Goal: Check status: Check status

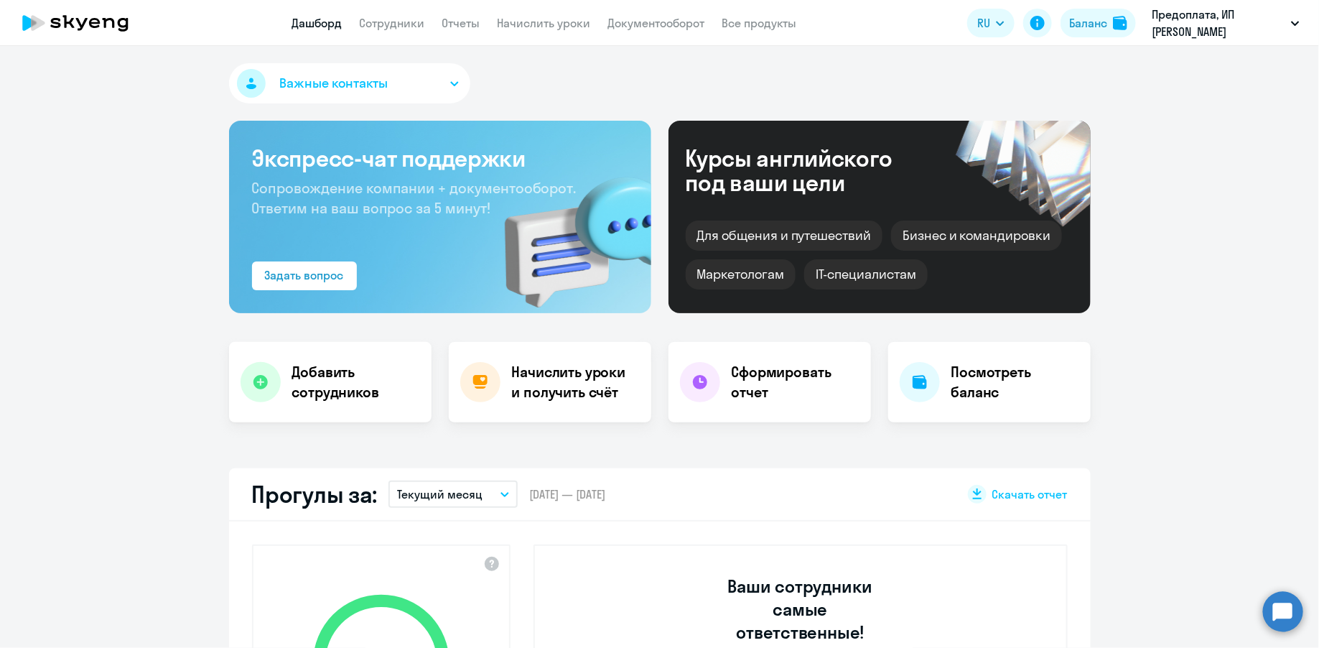
select select "30"
click at [407, 29] on link "Сотрудники" at bounding box center [392, 23] width 65 height 14
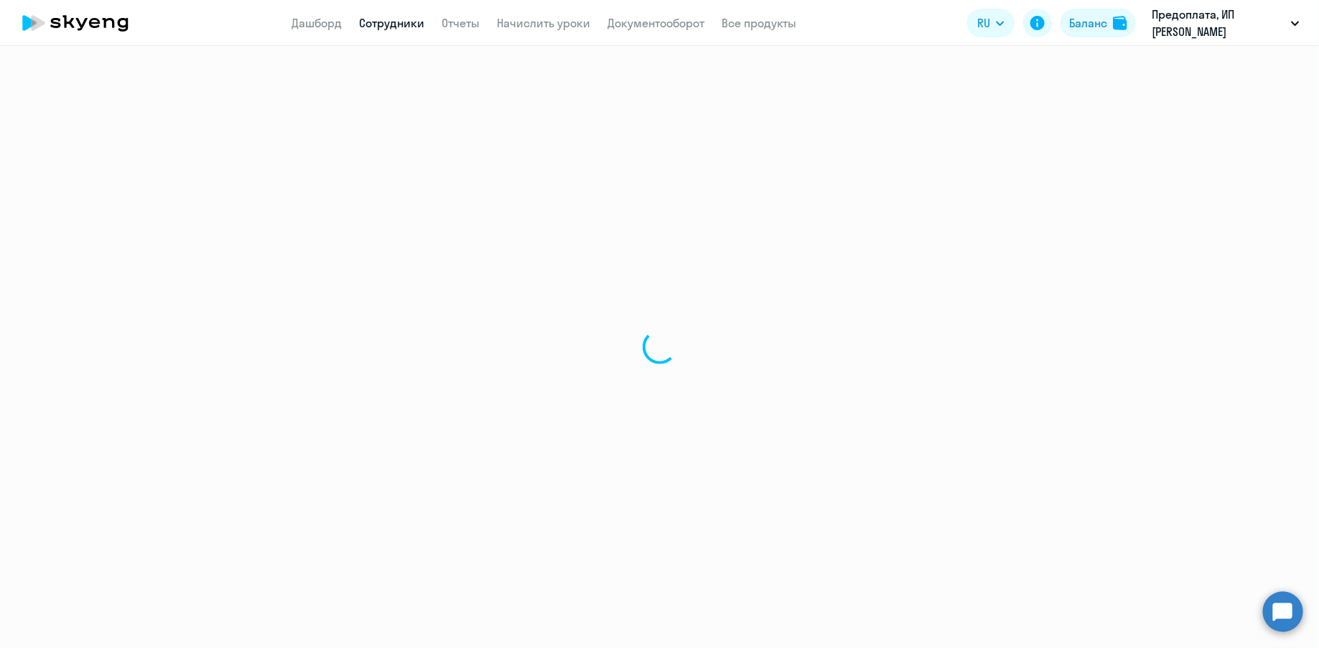
select select "30"
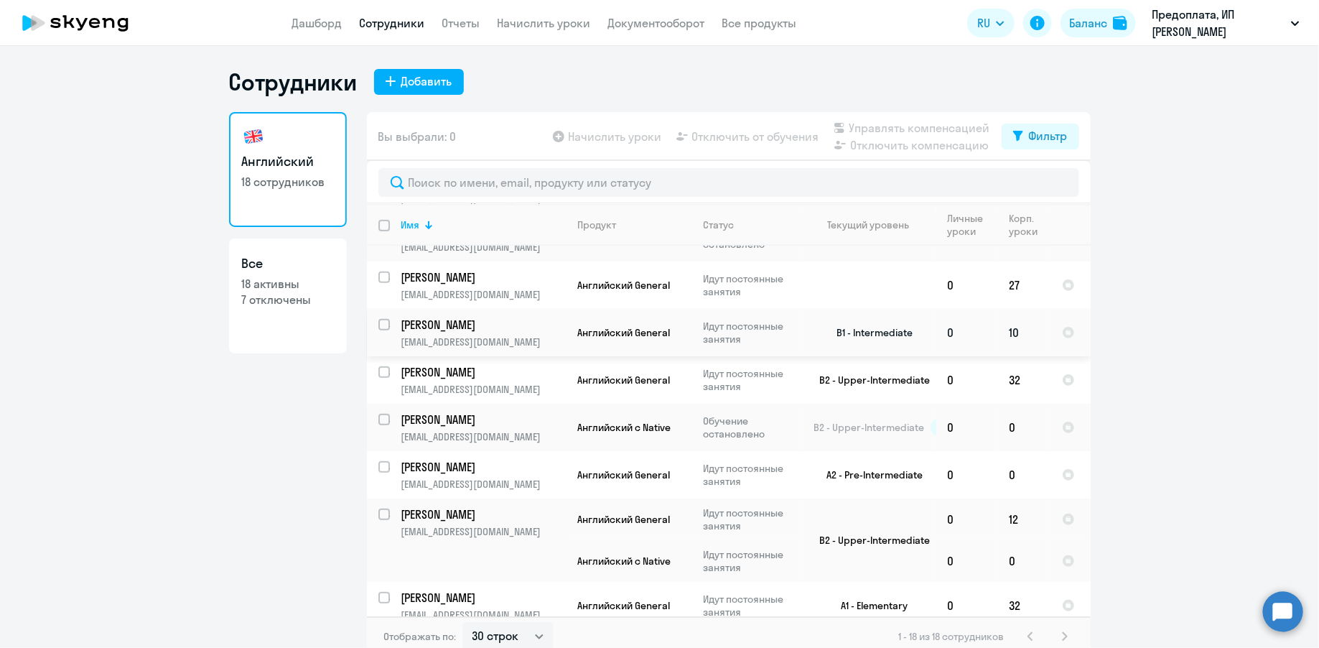
scroll to position [389, 0]
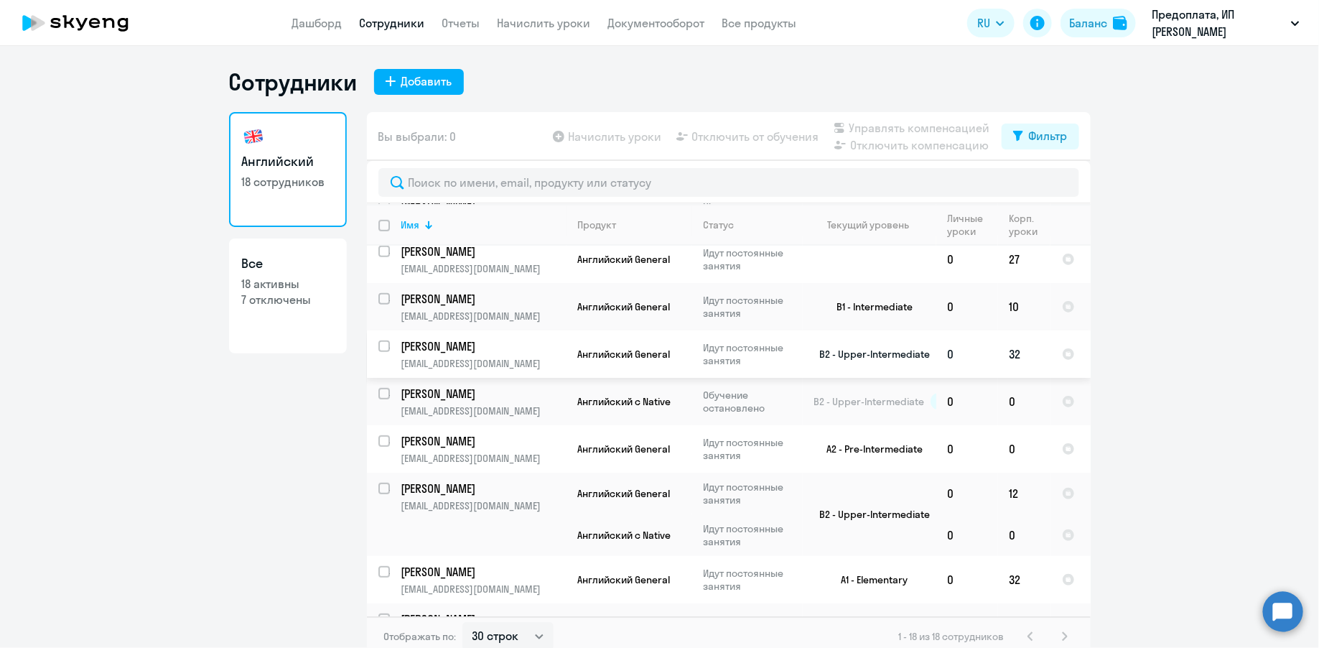
click at [743, 371] on td "Идут постоянные занятия" at bounding box center [747, 353] width 111 height 47
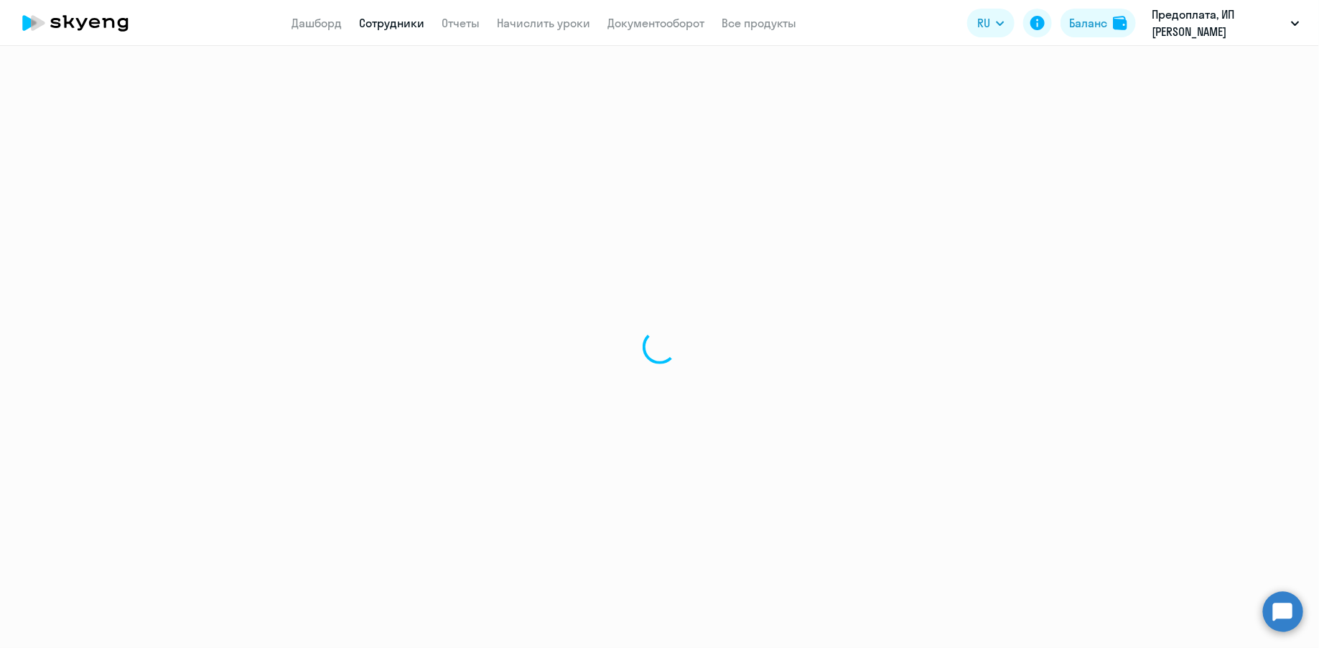
select select "english"
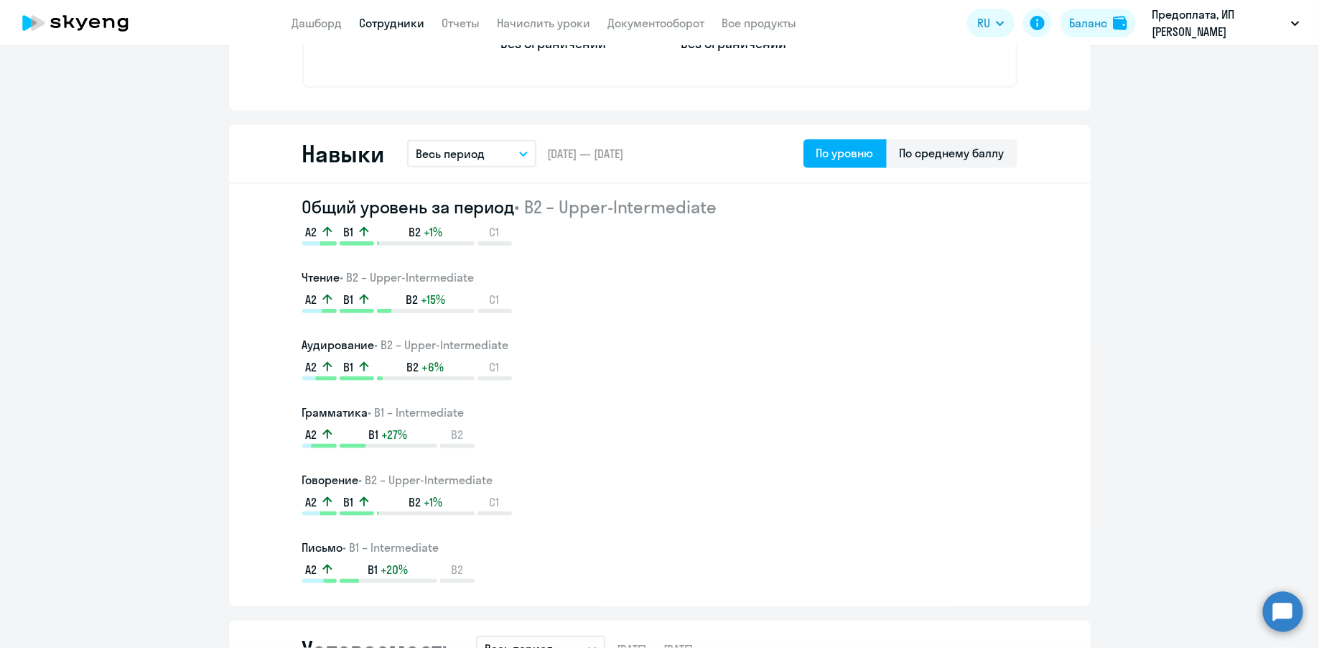
scroll to position [727, 0]
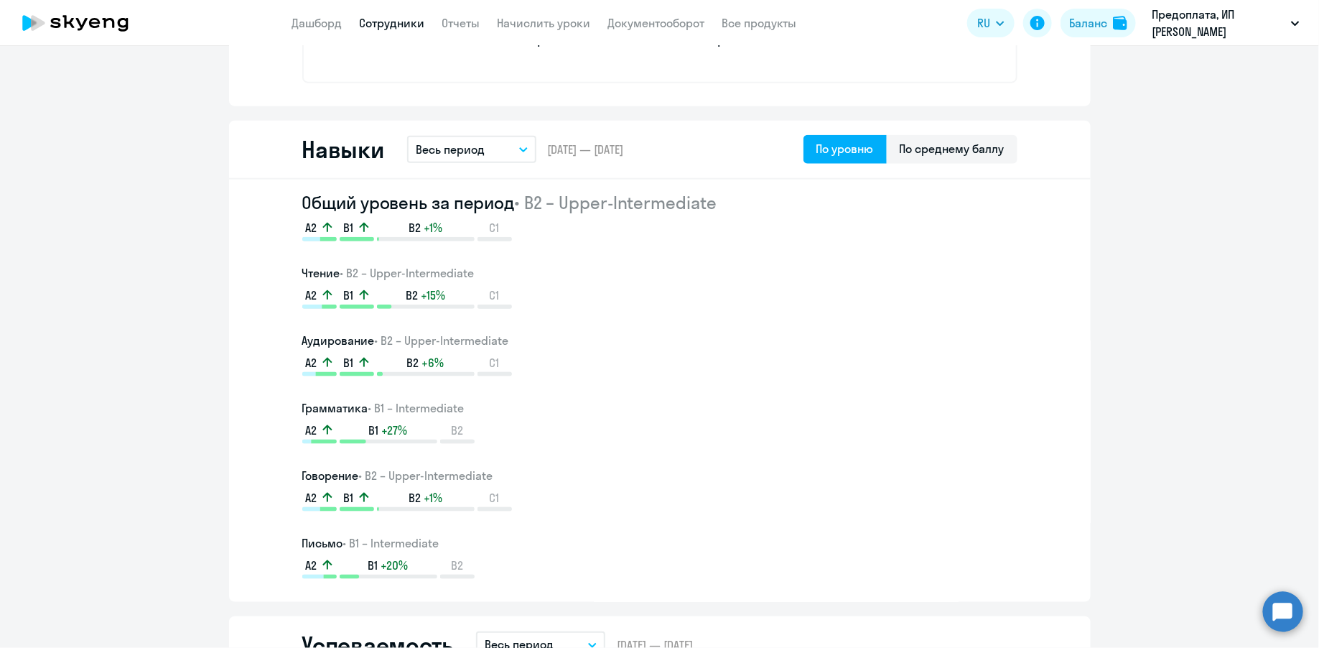
click at [433, 157] on button "Весь период" at bounding box center [471, 149] width 129 height 27
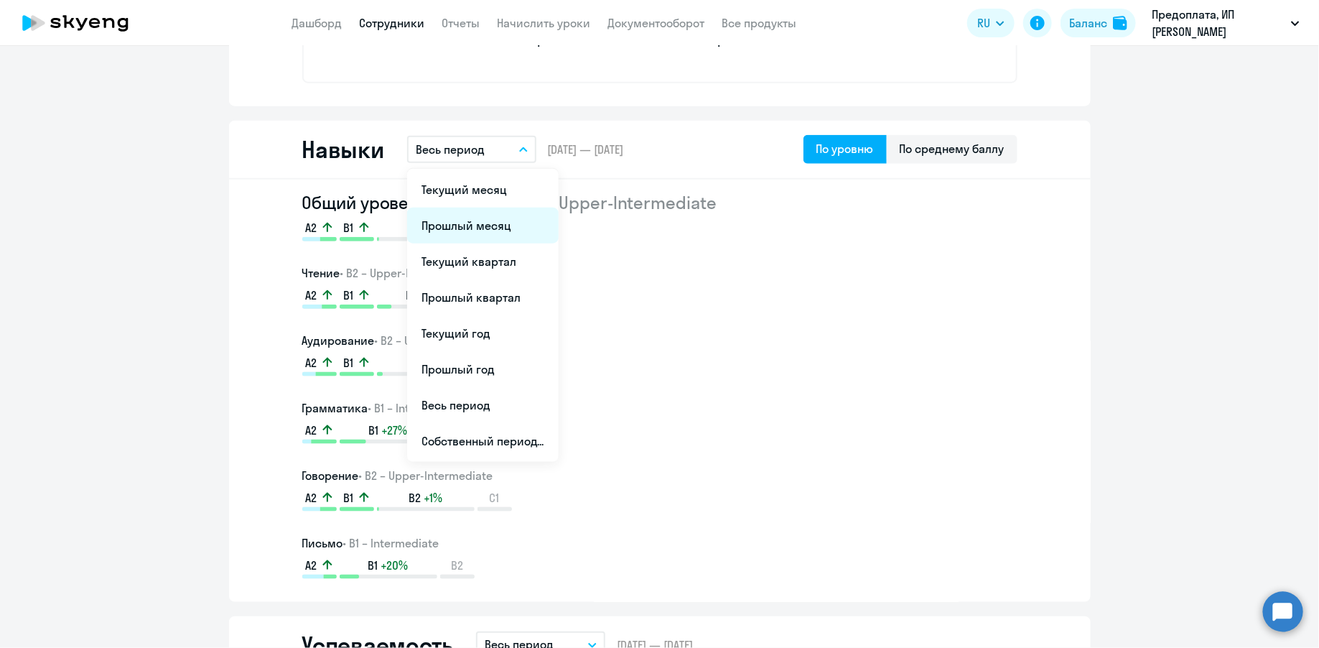
click at [468, 231] on li "Прошлый месяц" at bounding box center [483, 226] width 152 height 36
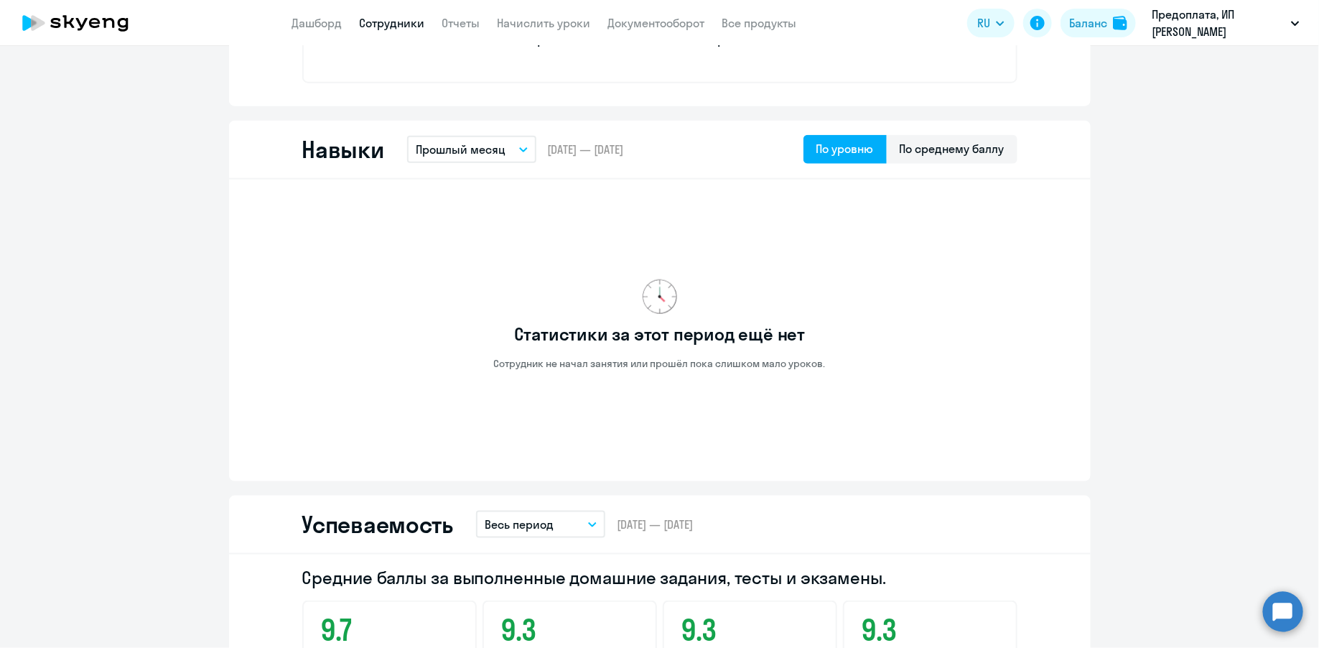
click at [460, 126] on div "Навыки Прошлый месяц Текущий месяц Прошлый месяц Текущий квартал [GEOGRAPHIC_DA…" at bounding box center [660, 150] width 862 height 59
click at [459, 144] on p "Прошлый месяц" at bounding box center [461, 149] width 90 height 17
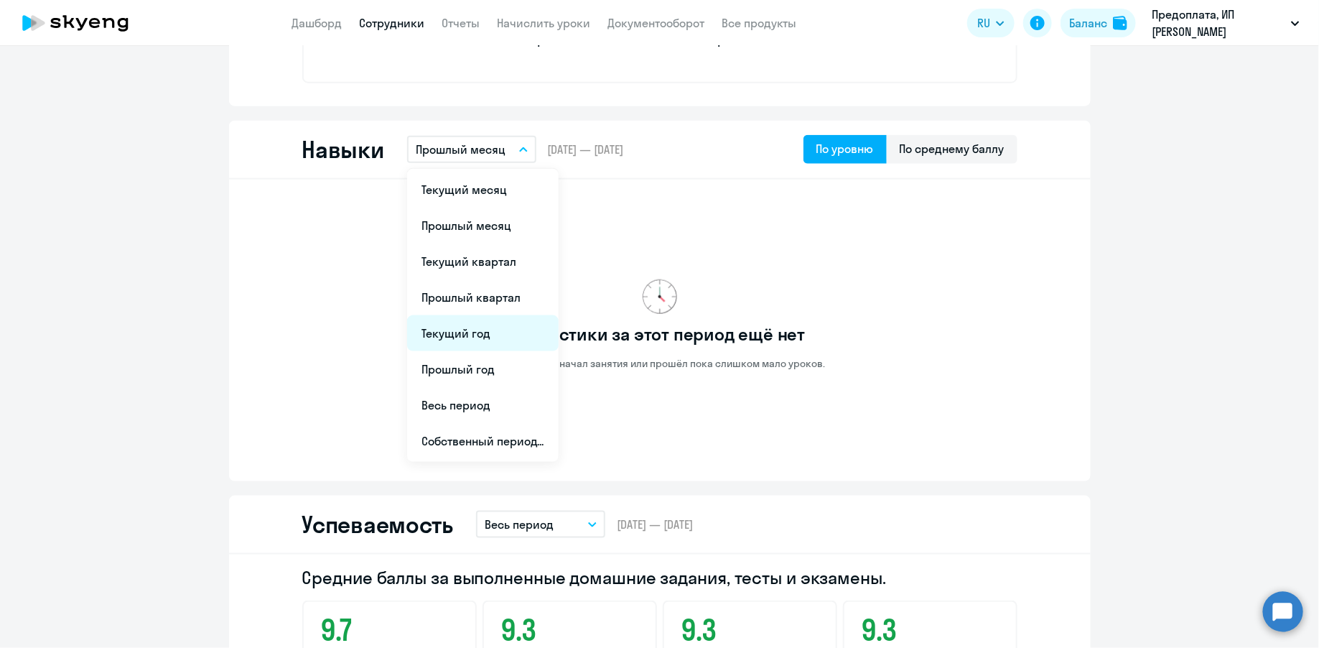
click at [504, 324] on li "Текущий год" at bounding box center [483, 333] width 152 height 36
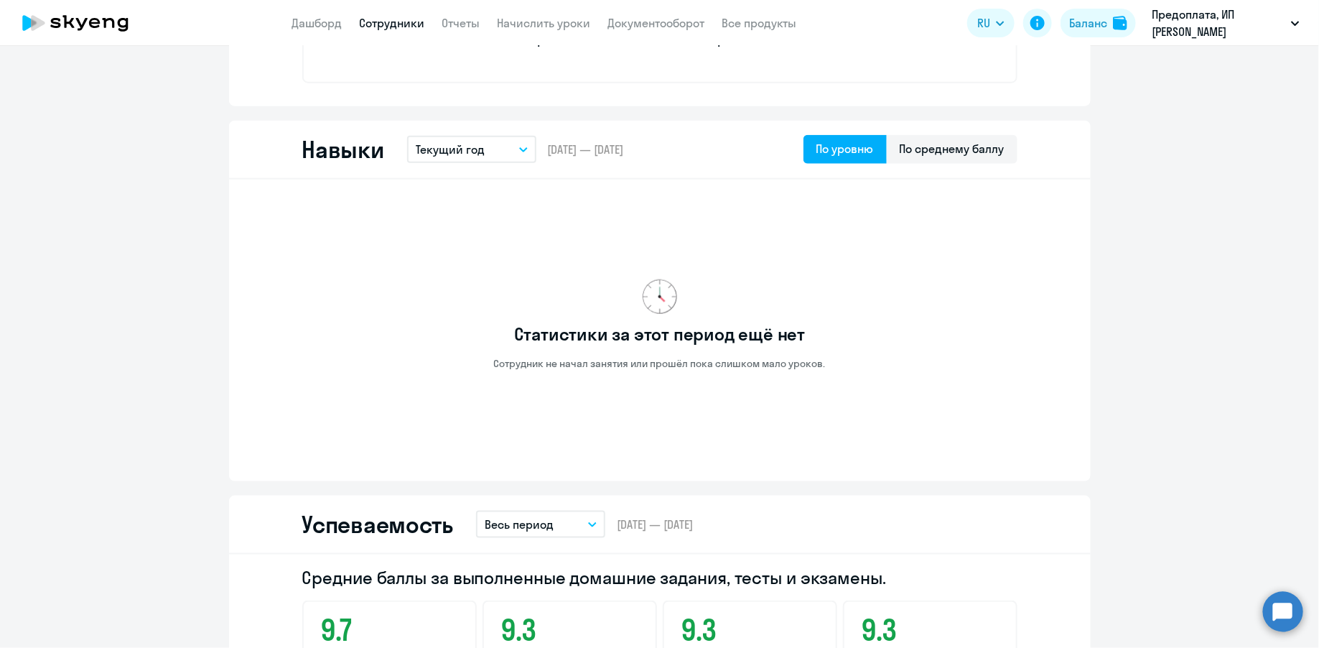
click at [472, 158] on button "Текущий год" at bounding box center [471, 149] width 129 height 27
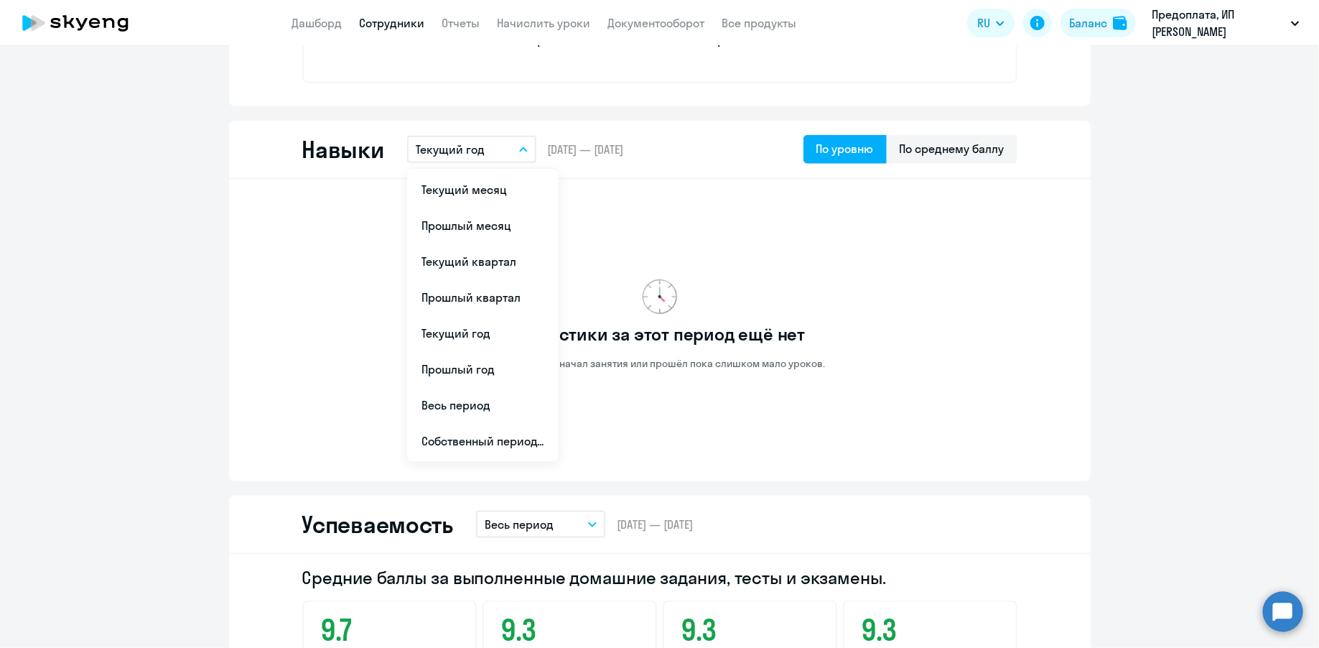
click at [729, 416] on div "Статистики за этот период ещё нет Сотрудник не начал занятия или прошёл пока сл…" at bounding box center [659, 324] width 715 height 267
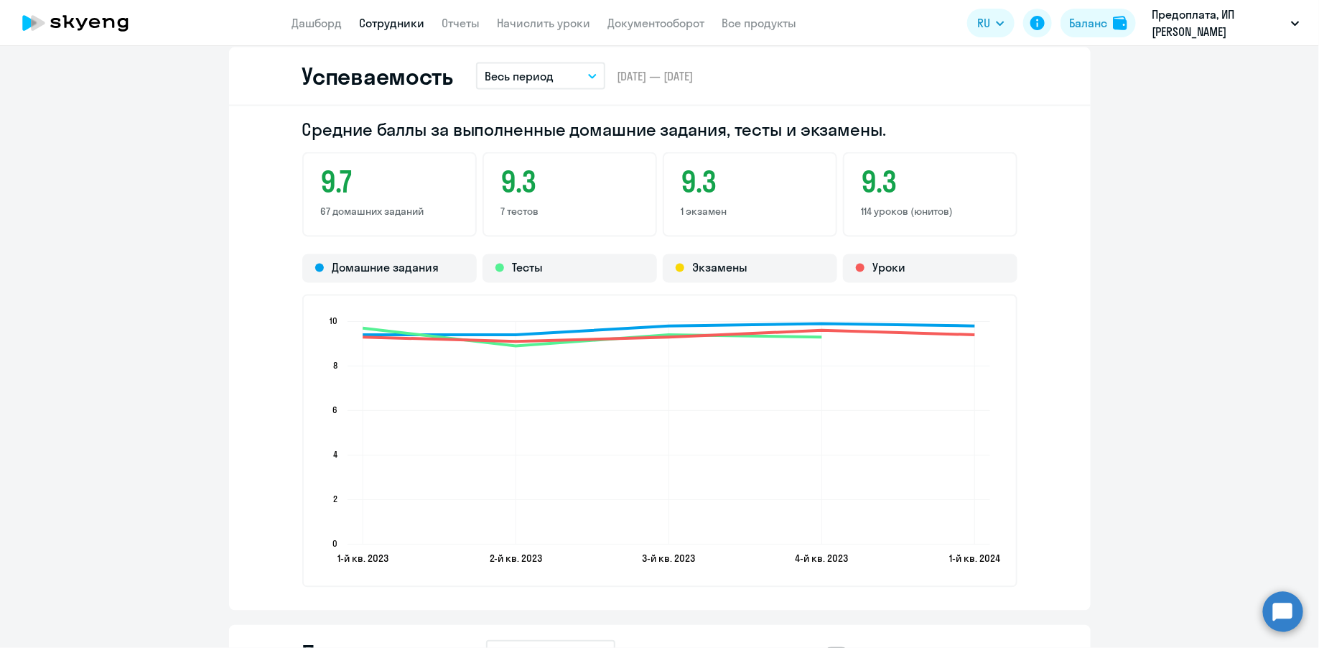
scroll to position [1868, 0]
